Goal: Check status: Check status

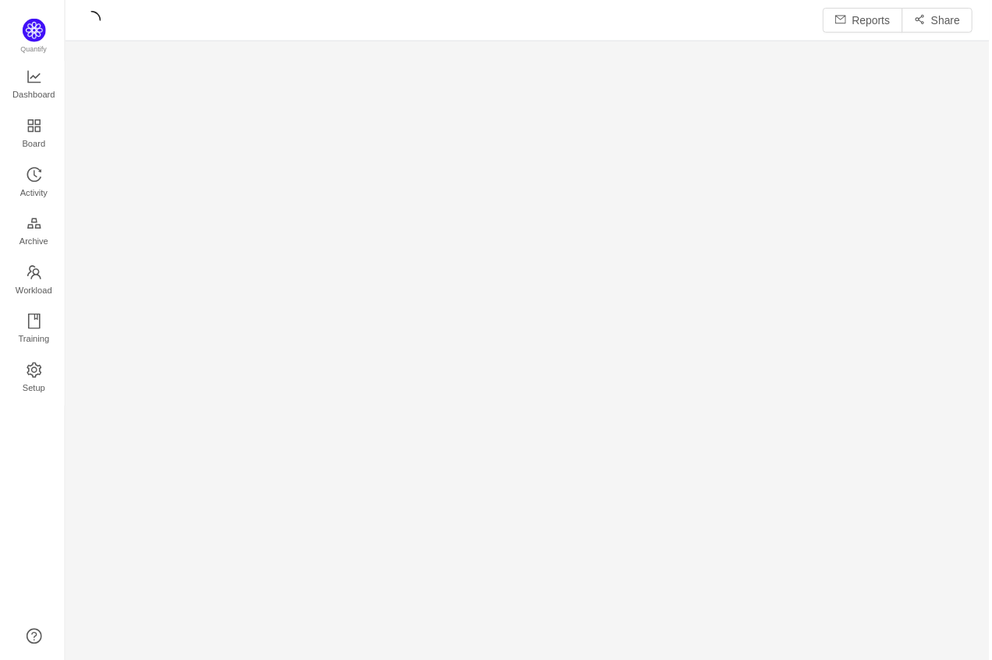
scroll to position [642, 897]
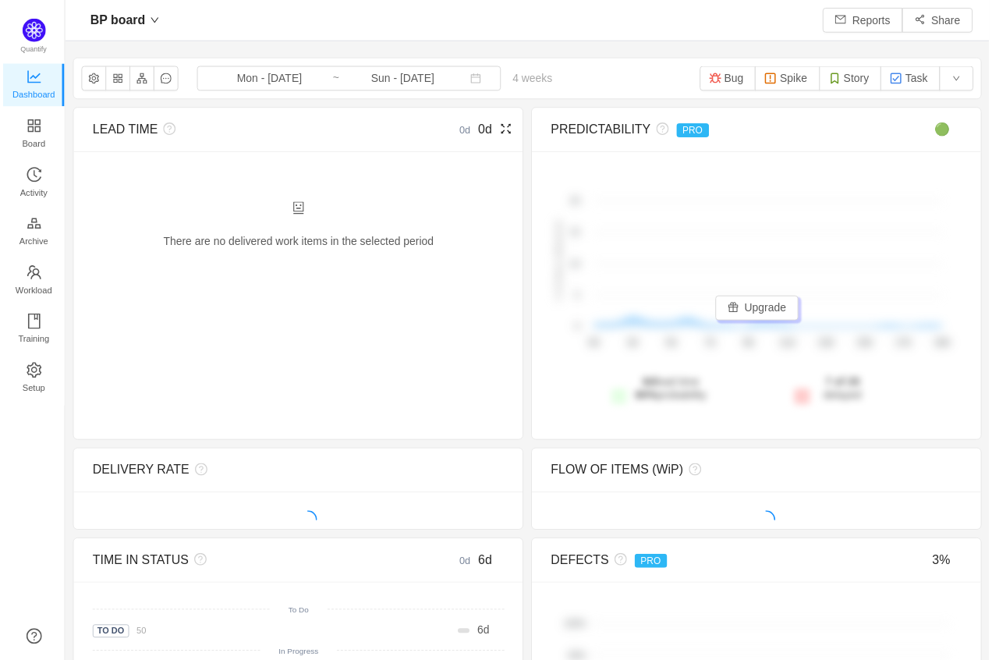
scroll to position [638, 897]
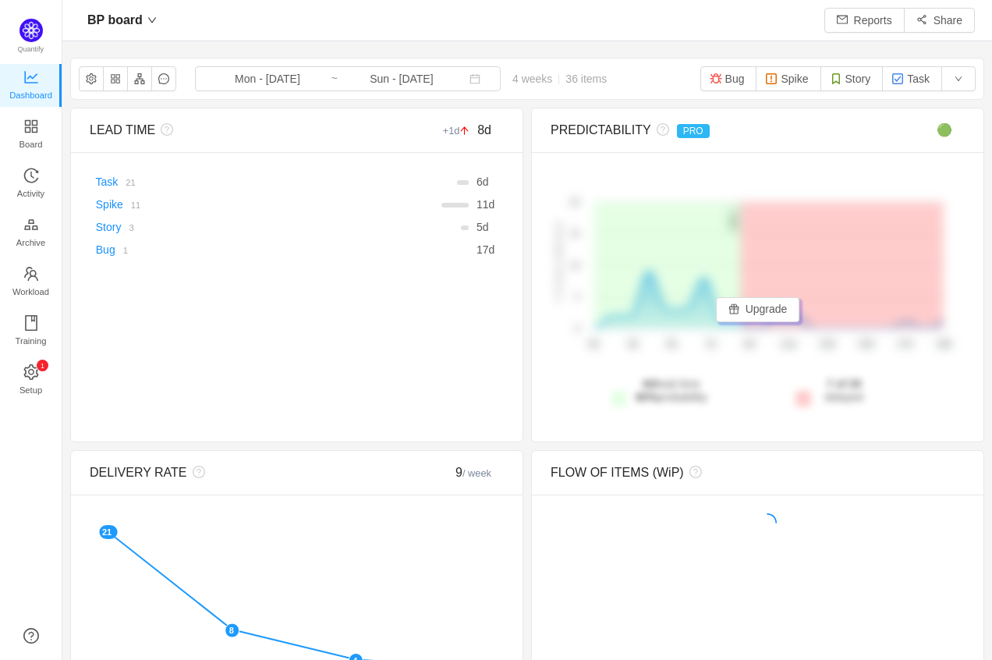
click at [522, 246] on div "LEAD TIME +1d 8d There are no delivered work items in the selected period Possi…" at bounding box center [527, 650] width 914 height 1085
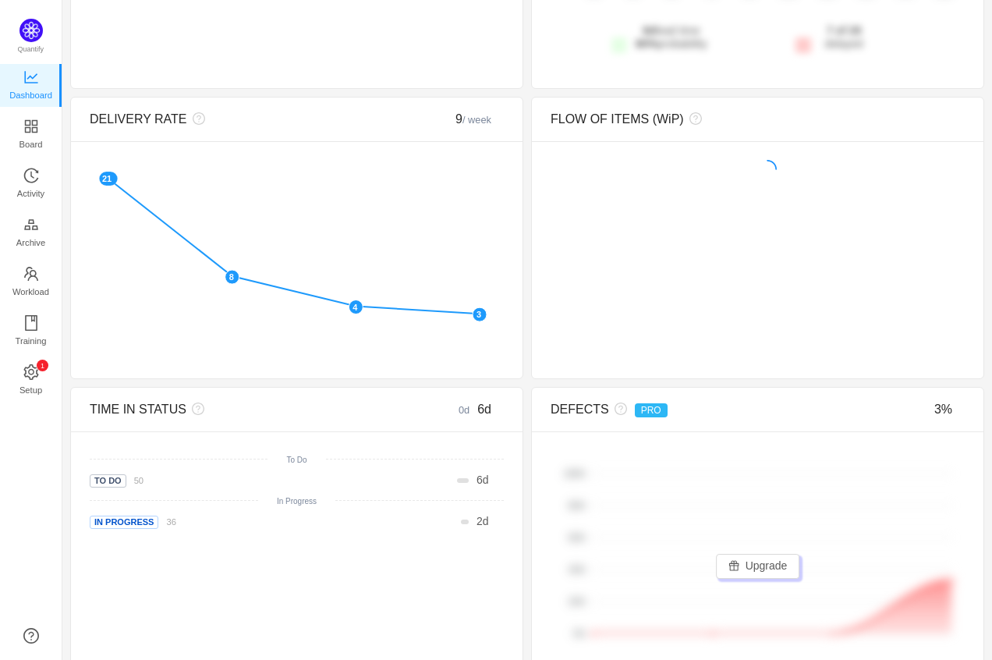
scroll to position [0, 0]
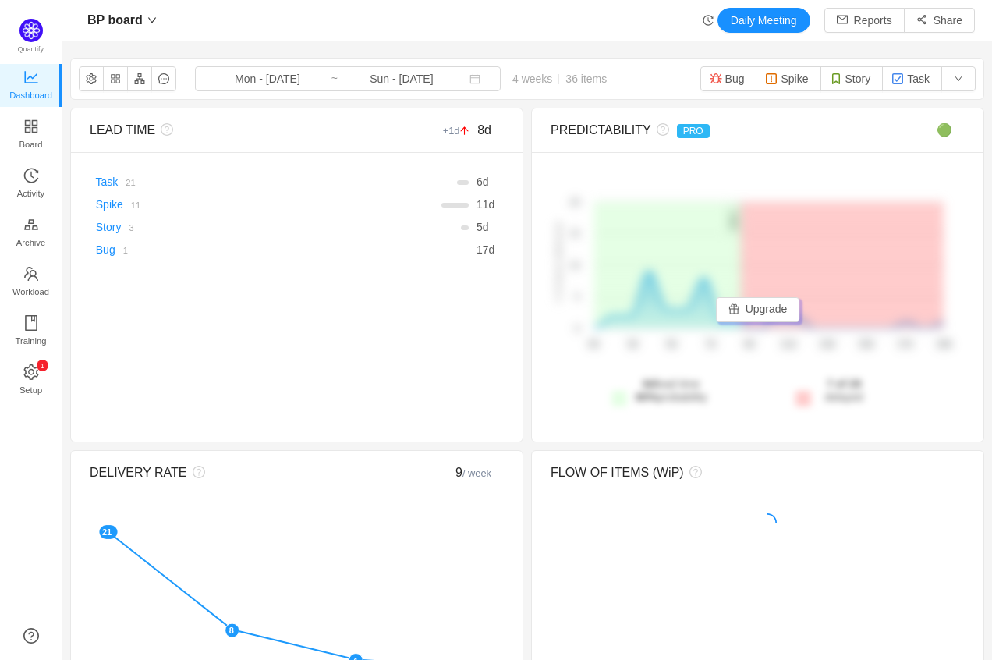
click at [519, 391] on div "LEAD TIME +1d 8d There are no delivered work items in the selected period Possi…" at bounding box center [527, 650] width 914 height 1085
click at [525, 401] on div "LEAD TIME +1d 8d There are no delivered work items in the selected period Possi…" at bounding box center [527, 650] width 914 height 1085
click at [525, 397] on div "LEAD TIME +1d 8d There are no delivered work items in the selected period Possi…" at bounding box center [527, 650] width 914 height 1085
click at [522, 391] on div "LEAD TIME +1d 8d There are no delivered work items in the selected period Possi…" at bounding box center [527, 650] width 914 height 1085
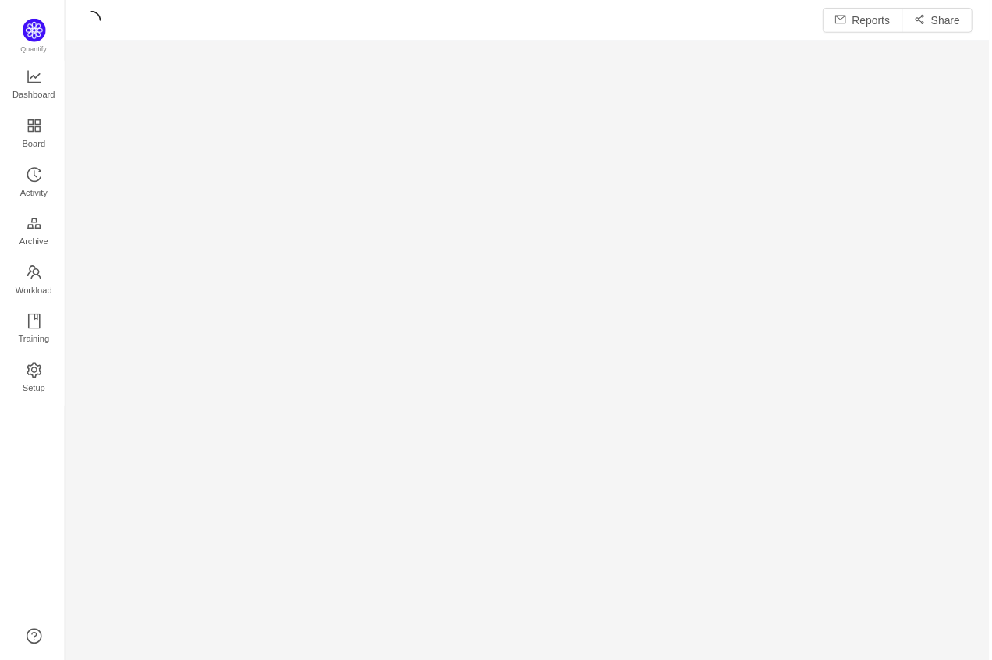
scroll to position [642, 897]
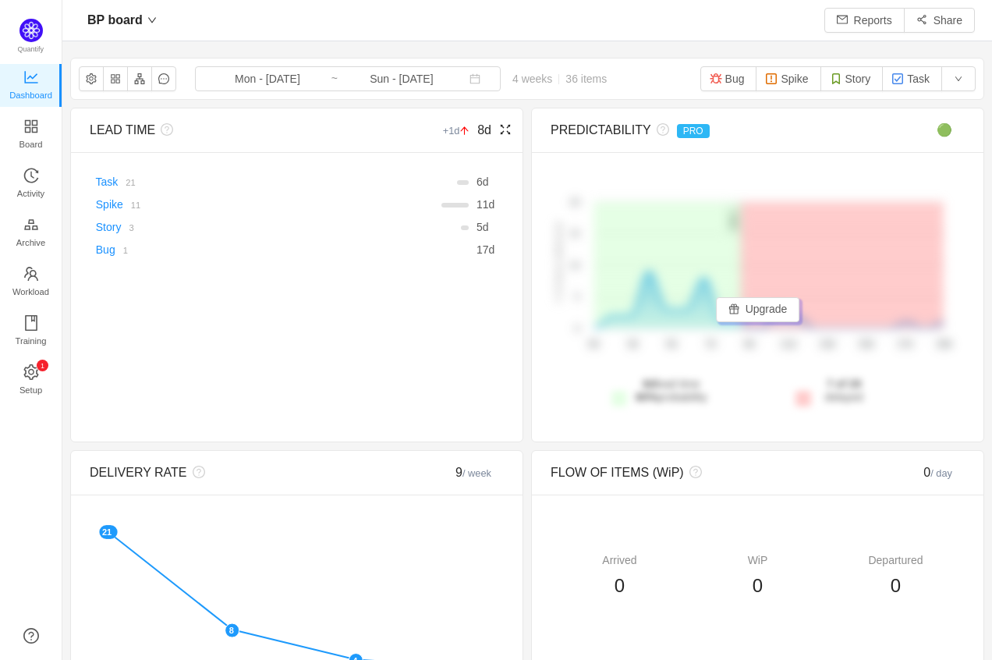
click at [517, 116] on div "LEAD TIME +1d 8d There are no delivered work items in the selected period Possi…" at bounding box center [296, 275] width 453 height 334
click at [523, 111] on div "LEAD TIME +1d 8d There are no delivered work items in the selected period Possi…" at bounding box center [527, 650] width 914 height 1085
click at [521, 103] on div "BP board Mon - [DATE] ~ Sun - [DATE] 4 weeks 36 items Bug Spike Story Task LEAD…" at bounding box center [527, 625] width 914 height 1135
click at [458, 80] on input "Sun - [DATE]" at bounding box center [401, 78] width 126 height 17
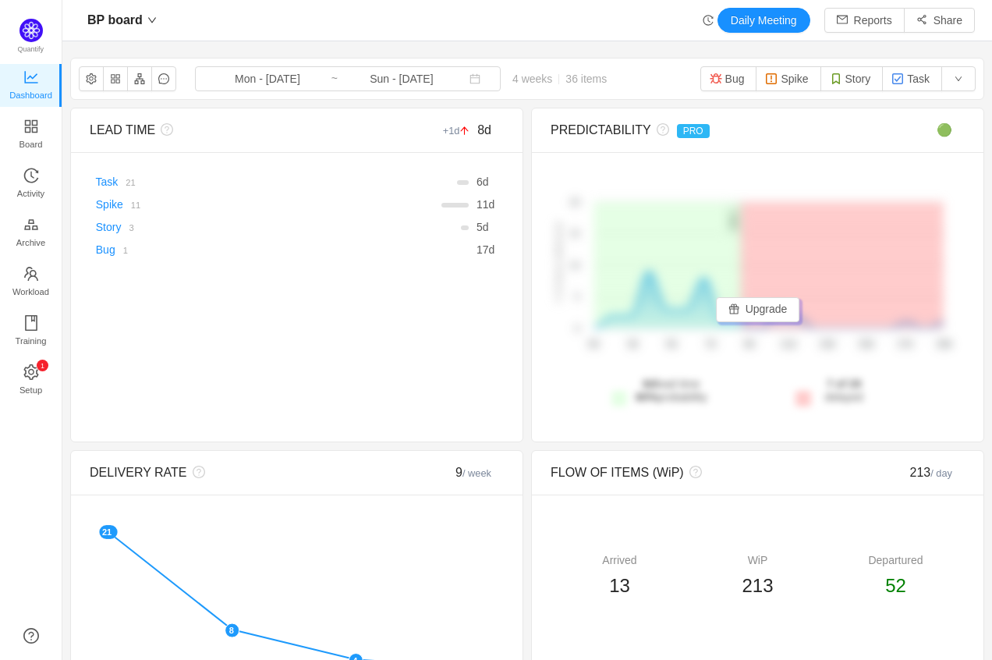
click at [557, 51] on section "BP board Mon - [DATE] ~ Sun - [DATE] 4 weeks 36 items Bug Spike Story Task LEAD…" at bounding box center [526, 625] width 929 height 1151
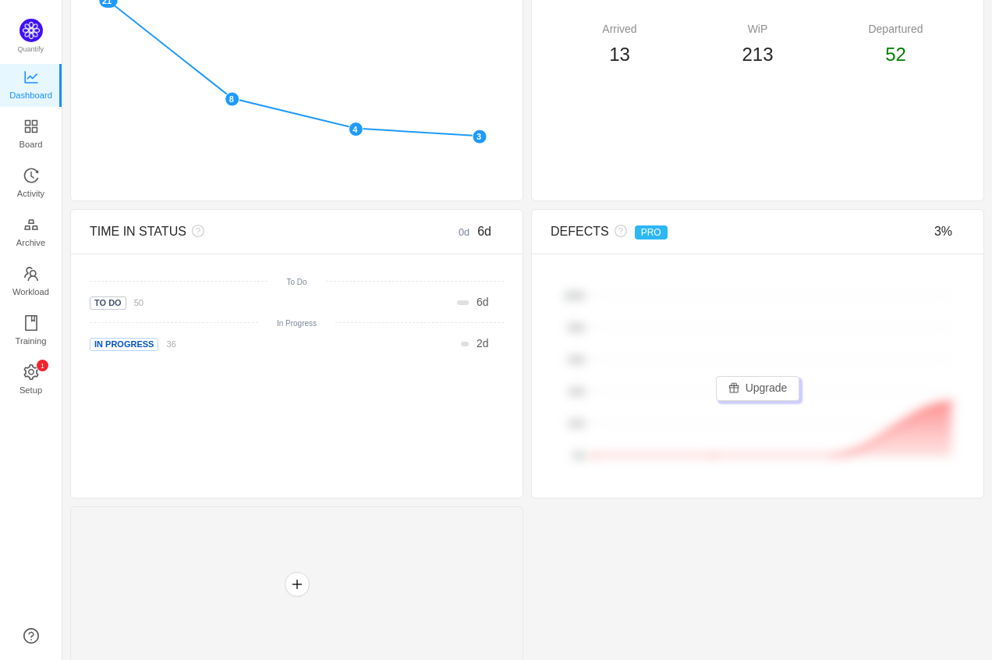
scroll to position [0, 0]
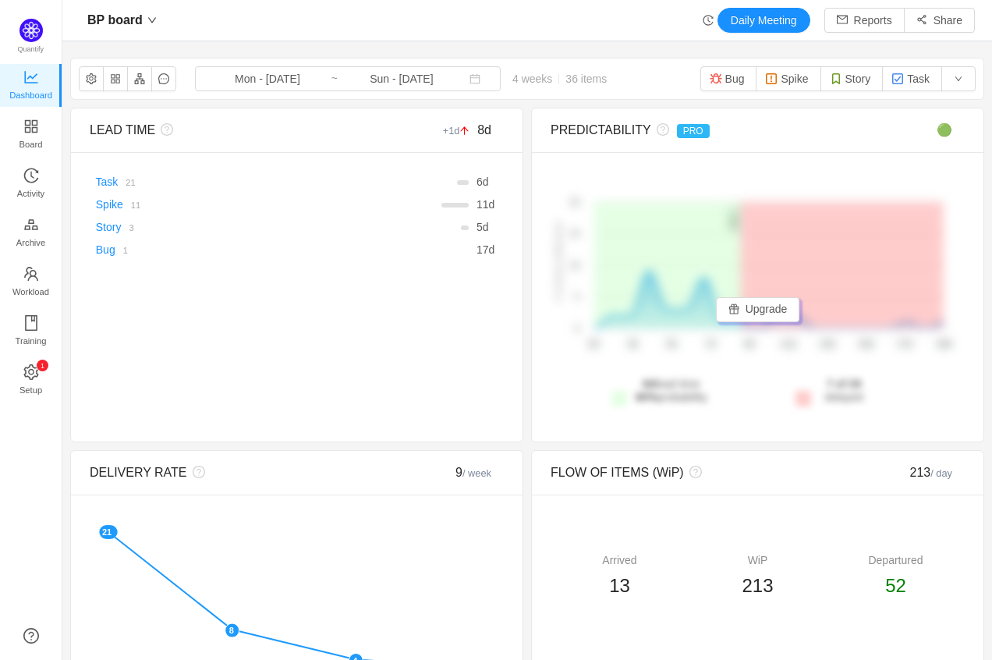
click at [561, 34] on div "BP board Daily Meeting Reports Share" at bounding box center [526, 20] width 929 height 41
